Goal: Information Seeking & Learning: Learn about a topic

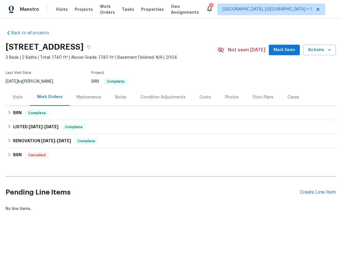
click at [289, 97] on div "Cases" at bounding box center [294, 97] width 12 height 6
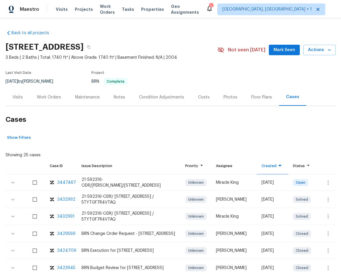
click at [203, 122] on h2 "Cases" at bounding box center [171, 119] width 330 height 27
click at [196, 99] on div "Costs" at bounding box center [203, 97] width 25 height 17
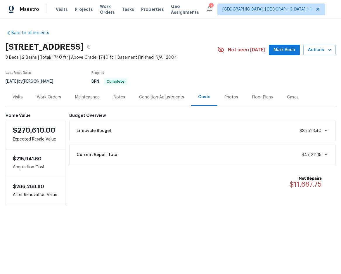
click at [178, 98] on div "Condition Adjustments" at bounding box center [161, 97] width 45 height 6
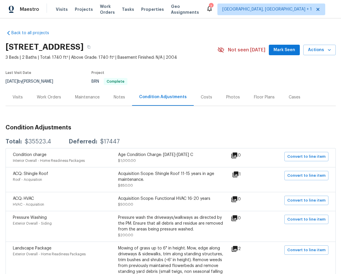
click at [121, 99] on div "Notes" at bounding box center [119, 97] width 11 height 6
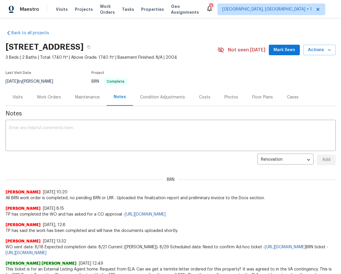
click at [92, 98] on div "Maintenance" at bounding box center [87, 97] width 25 height 6
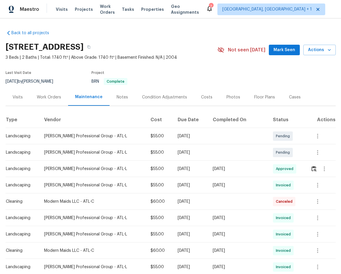
click at [91, 114] on th "Vendor" at bounding box center [92, 120] width 106 height 16
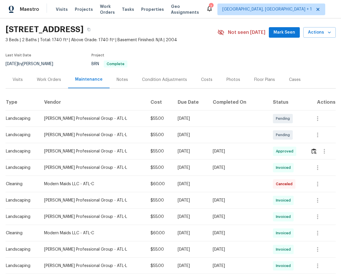
scroll to position [17, 0]
click at [61, 80] on div "Work Orders" at bounding box center [49, 79] width 38 height 17
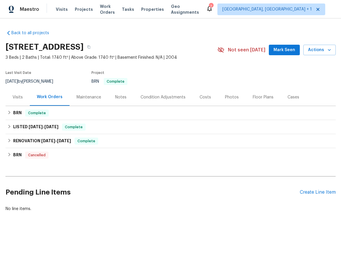
click at [23, 96] on div "Visits" at bounding box center [18, 97] width 24 height 17
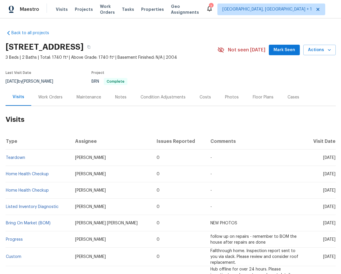
drag, startPoint x: 106, startPoint y: 121, endPoint x: 106, endPoint y: 118, distance: 3.8
click at [106, 121] on h2 "Visits" at bounding box center [171, 119] width 330 height 27
click at [36, 32] on link "Back to all projects" at bounding box center [34, 33] width 56 height 6
